Goal: Information Seeking & Learning: Learn about a topic

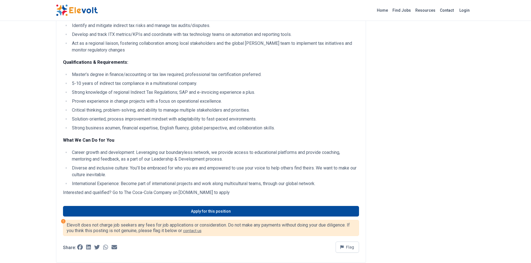
scroll to position [167, 0]
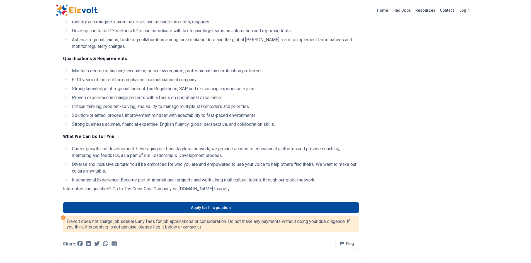
drag, startPoint x: 67, startPoint y: 143, endPoint x: 268, endPoint y: 196, distance: 207.8
click at [268, 196] on div "Position Overview The Global Record-to-Report Operations team, within the Finan…" at bounding box center [211, 74] width 310 height 371
click at [276, 182] on ul "Career growth and development: Leveraging our boundaryless network, we provide …" at bounding box center [211, 165] width 296 height 38
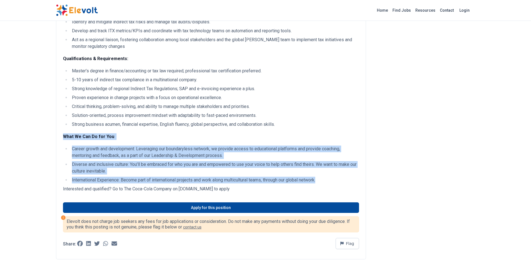
drag, startPoint x: 62, startPoint y: 143, endPoint x: 327, endPoint y: 187, distance: 268.6
click at [327, 187] on div "Position Overview The Global Record-to-Report Operations team, within the Finan…" at bounding box center [211, 74] width 310 height 371
copy div "What We Can Do for You Career growth and development: Leveraging our boundaryle…"
click at [238, 159] on li "Career growth and development: Leveraging our boundaryless network, we provide …" at bounding box center [214, 152] width 289 height 13
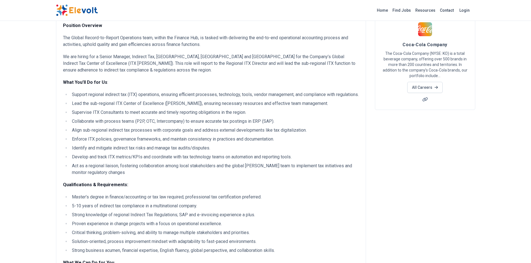
scroll to position [0, 0]
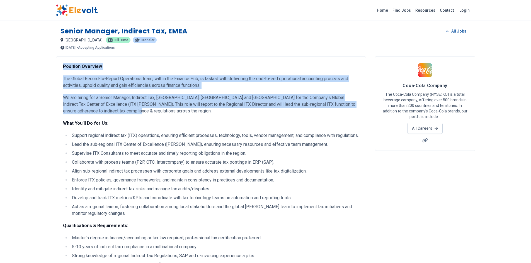
drag, startPoint x: 63, startPoint y: 67, endPoint x: 129, endPoint y: 113, distance: 80.7
click at [129, 113] on div "Position Overview The Global Record-to-Report Operations team, within the Finan…" at bounding box center [211, 207] width 296 height 288
copy div "Position Overview The Global Record-to-Report Operations team, within the Finan…"
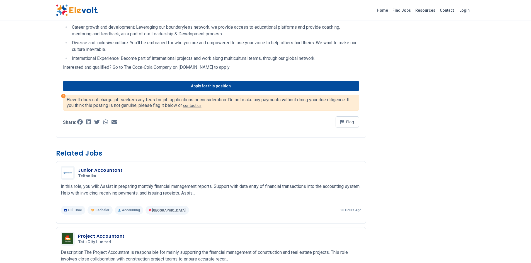
scroll to position [223, 0]
